Goal: Information Seeking & Learning: Understand process/instructions

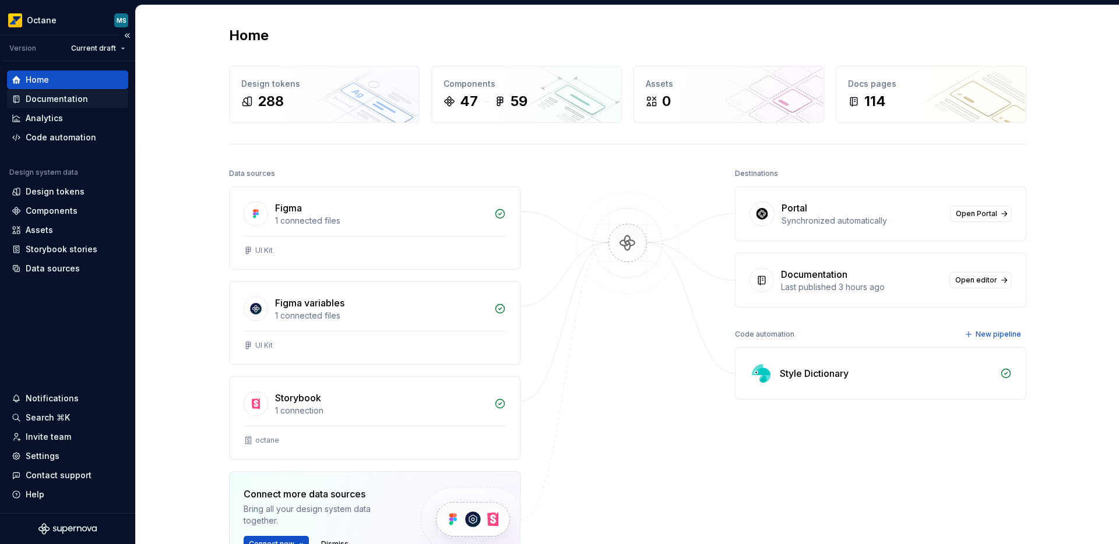
click at [31, 100] on div "Documentation" at bounding box center [57, 99] width 62 height 12
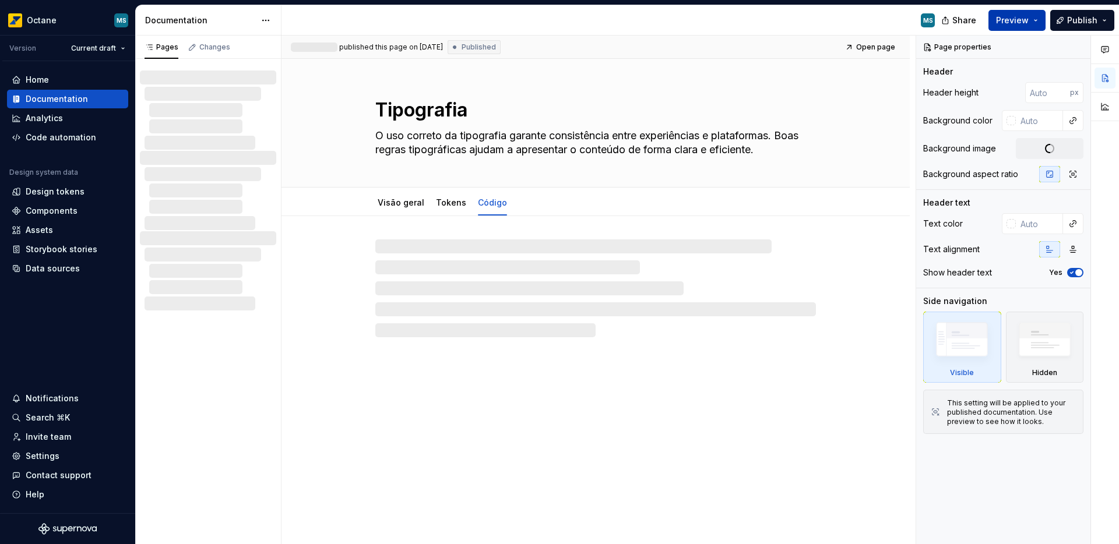
click at [1028, 24] on span "Preview" at bounding box center [1012, 21] width 33 height 12
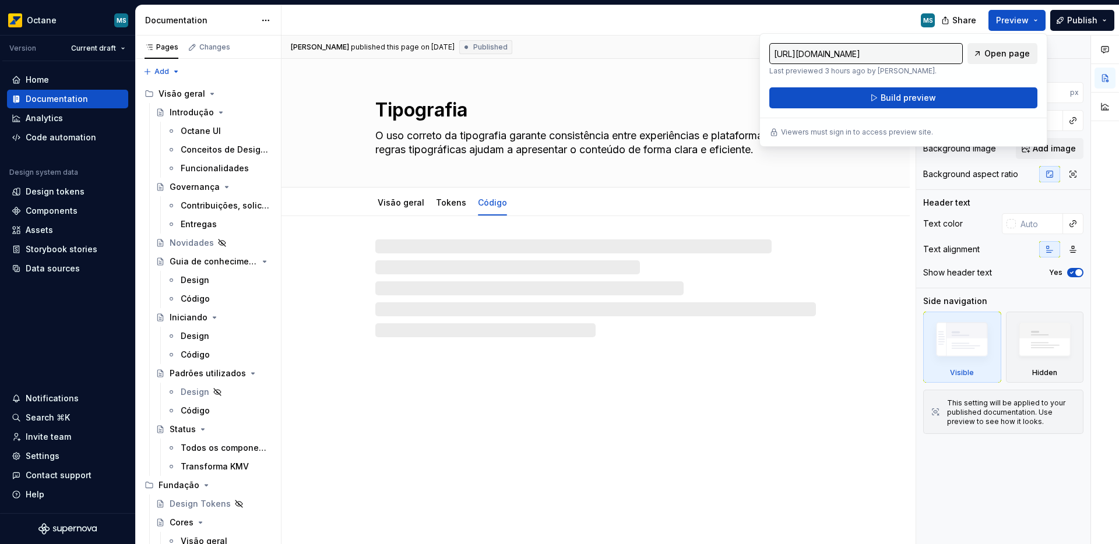
click at [989, 57] on span "Open page" at bounding box center [1006, 54] width 45 height 12
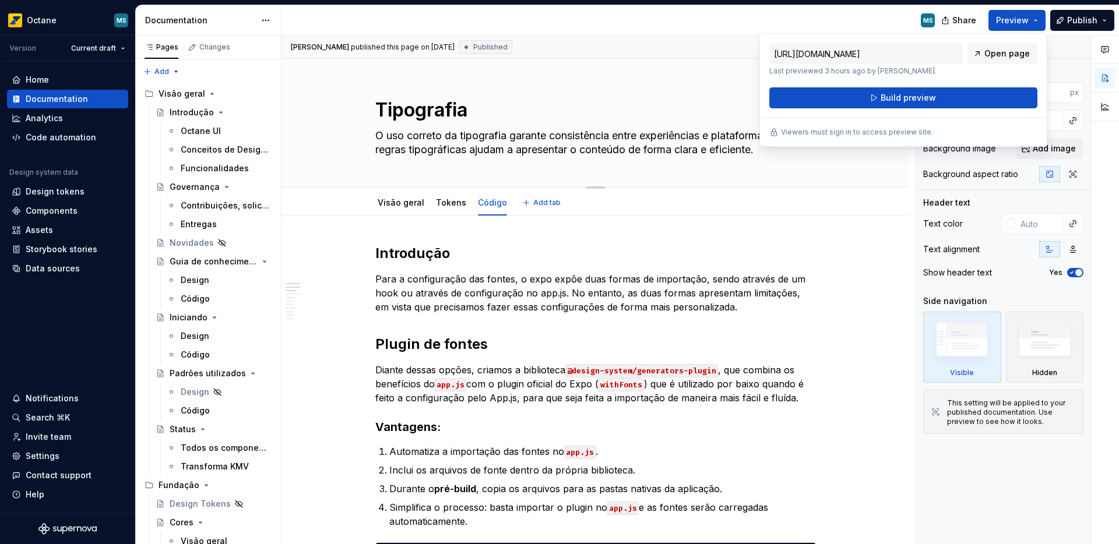
click at [656, 77] on div "Edit header" at bounding box center [591, 78] width 619 height 21
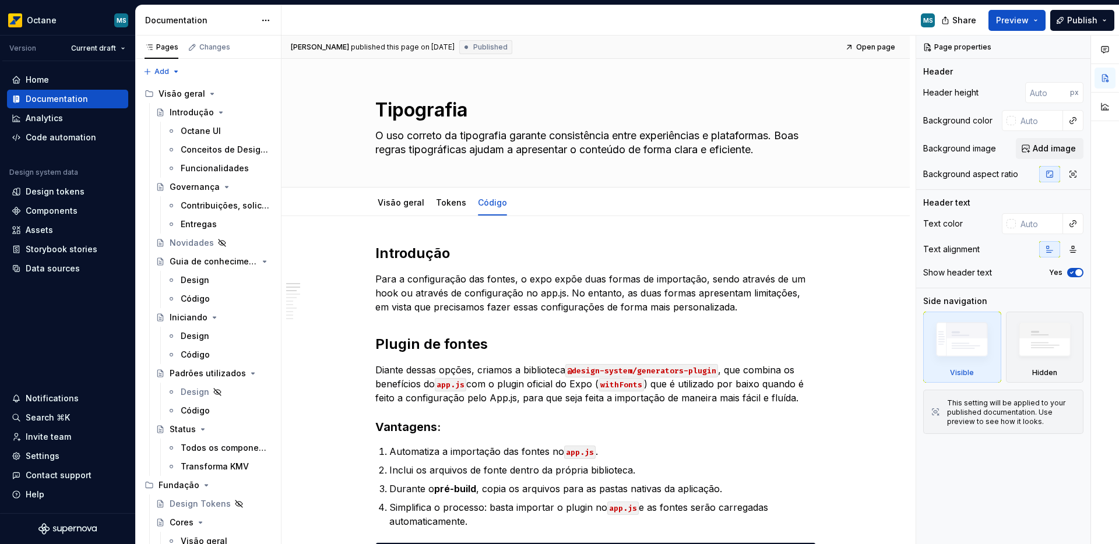
type textarea "*"
